Goal: Transaction & Acquisition: Purchase product/service

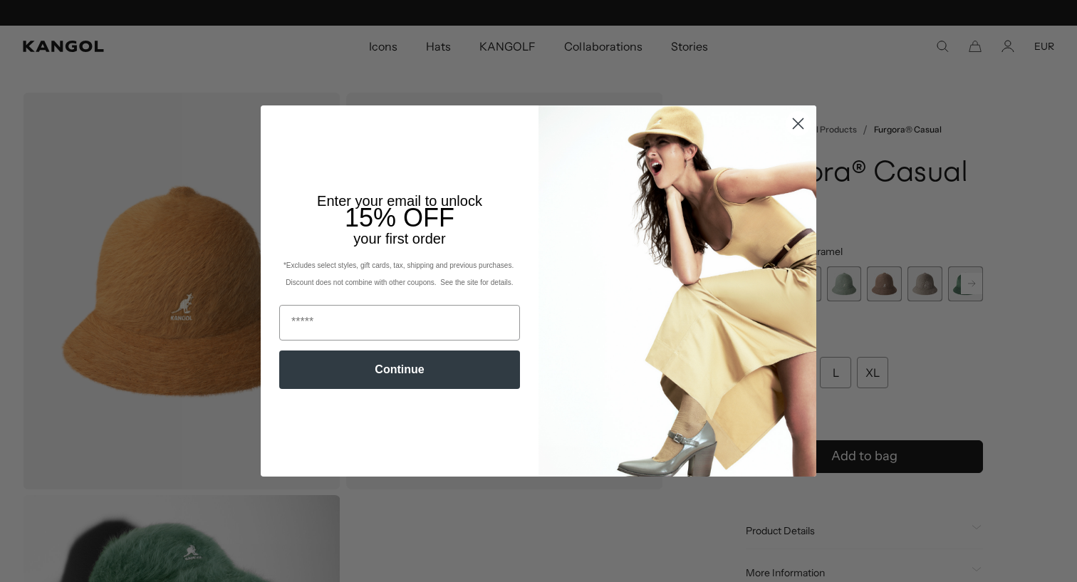
click at [503, 86] on div "Close dialog Enter your email to unlock 15% OFF your first order *Excludes sele…" at bounding box center [538, 291] width 1077 height 582
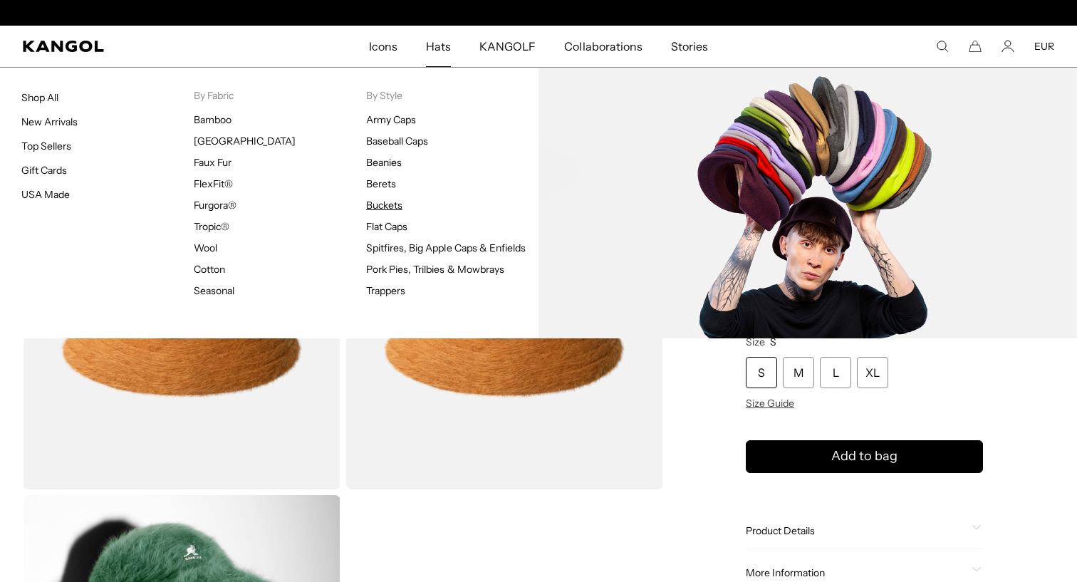
scroll to position [0, 293]
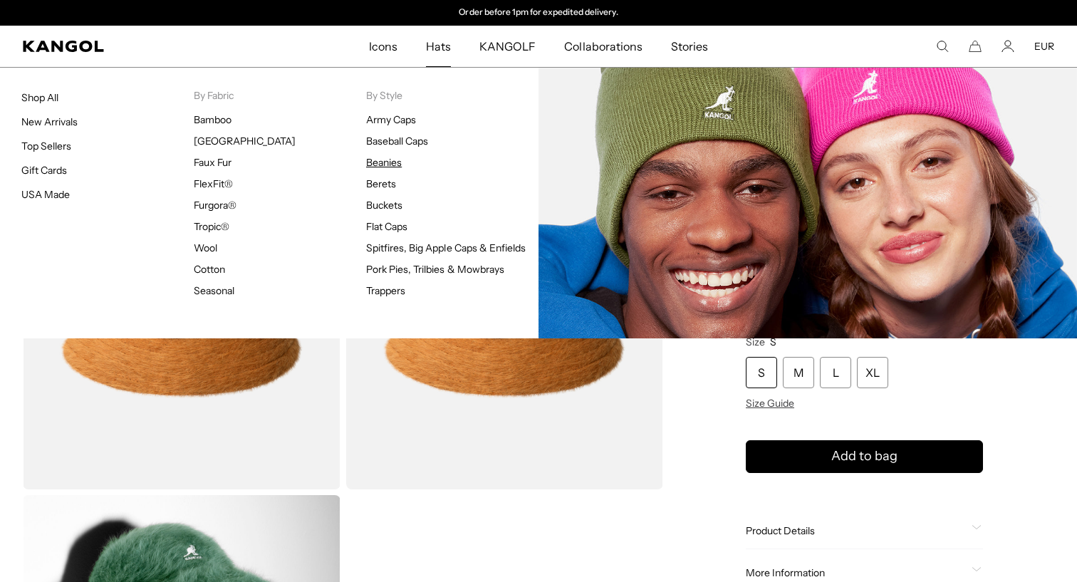
click at [373, 157] on link "Beanies" at bounding box center [384, 162] width 36 height 13
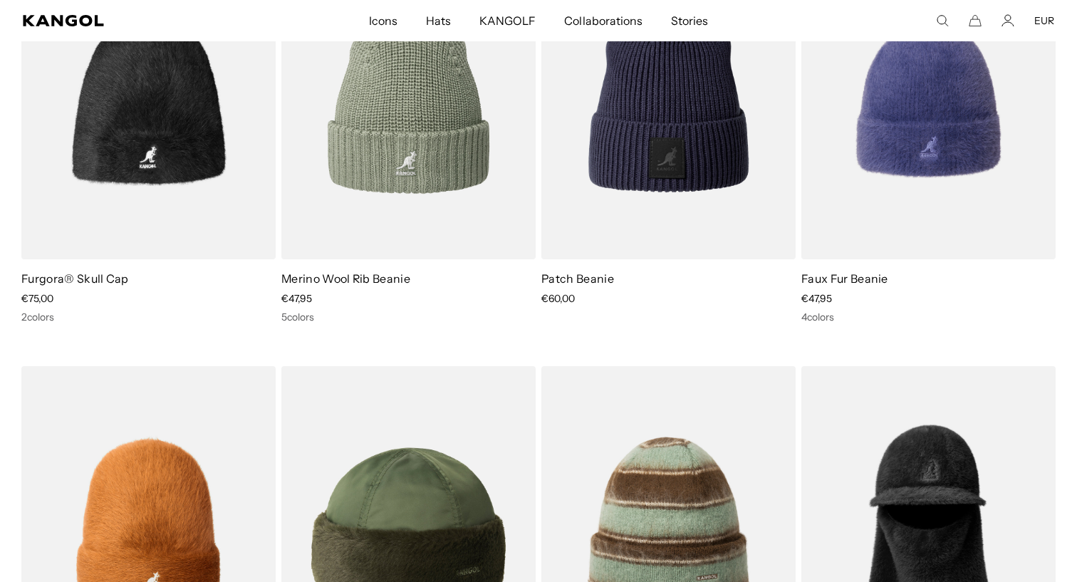
scroll to position [1065, 0]
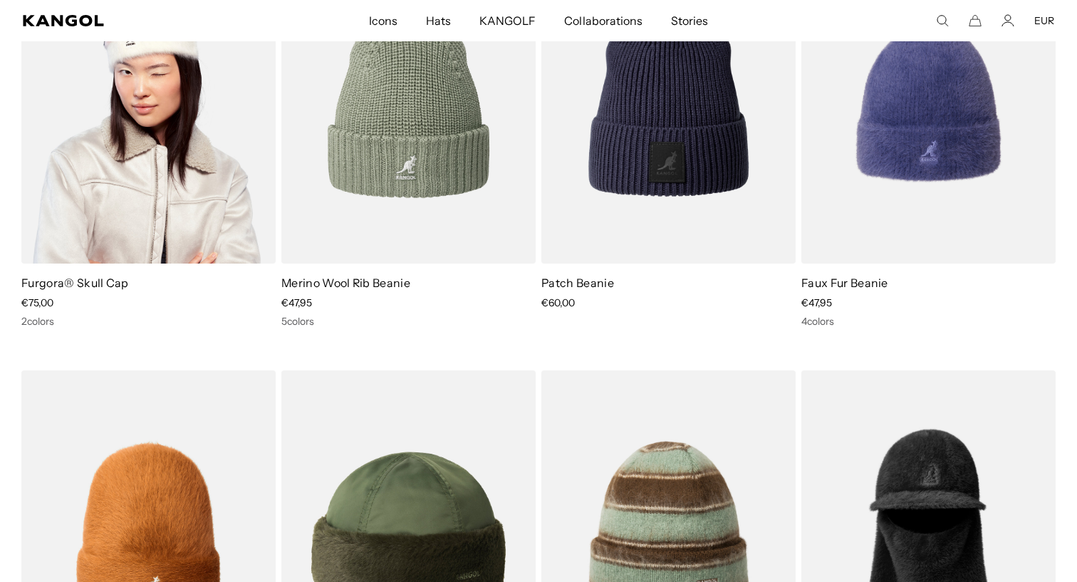
click at [132, 183] on img at bounding box center [148, 103] width 254 height 319
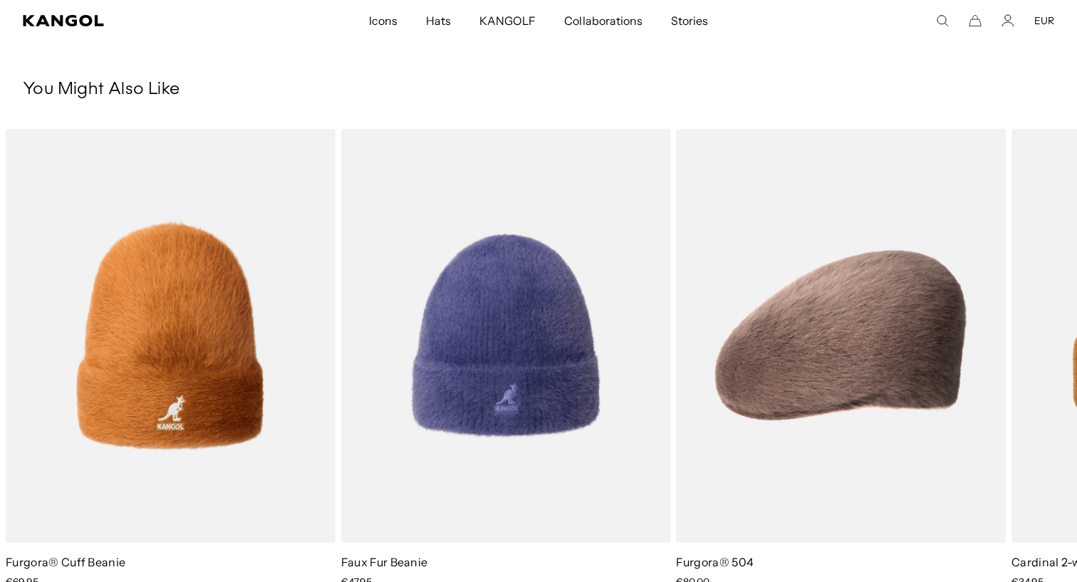
scroll to position [615, 0]
